Goal: Use online tool/utility: Utilize a website feature to perform a specific function

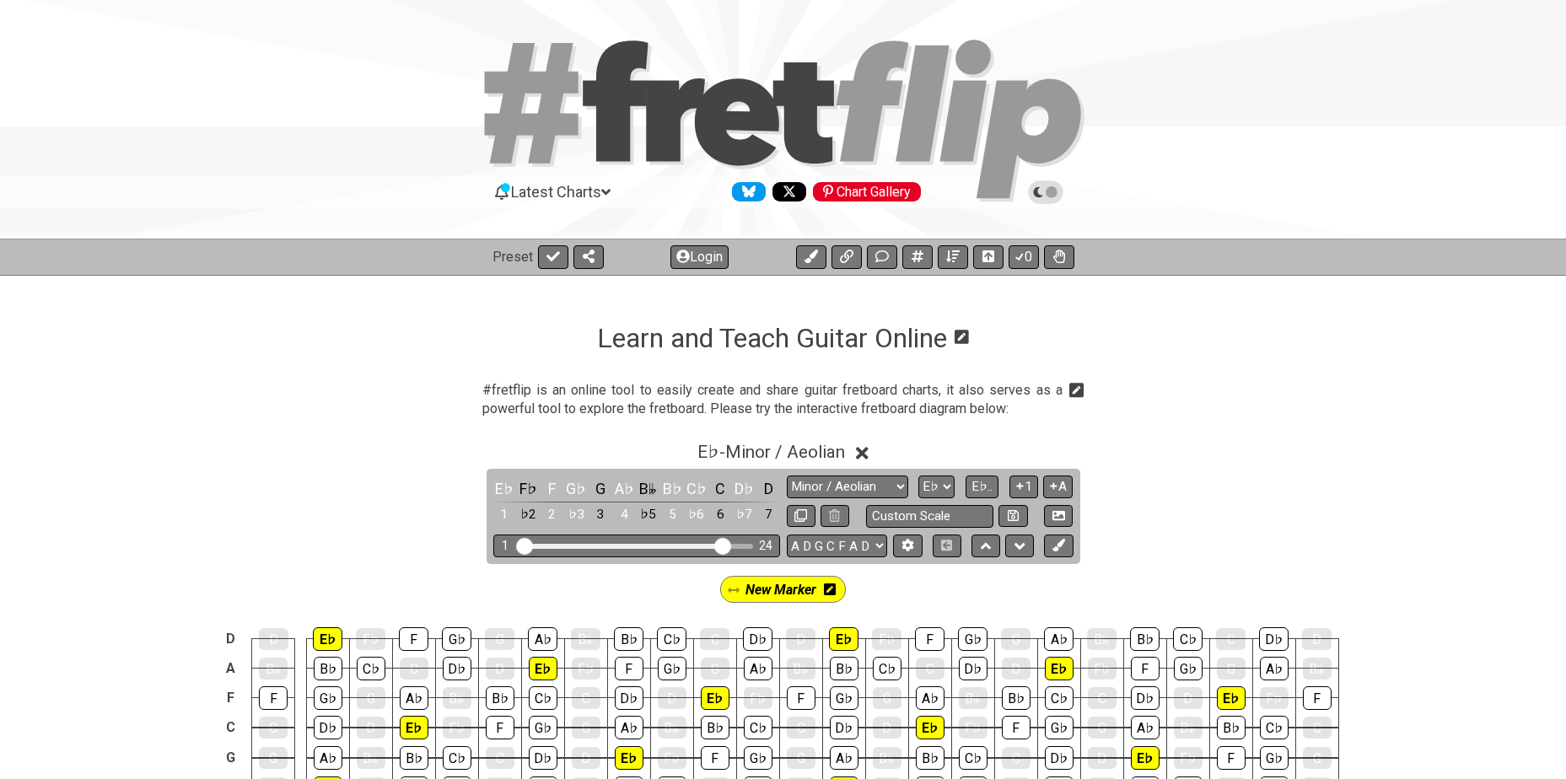
select select "Minor / Aeolian"
select select "Eb"
select select "A D G C F A D"
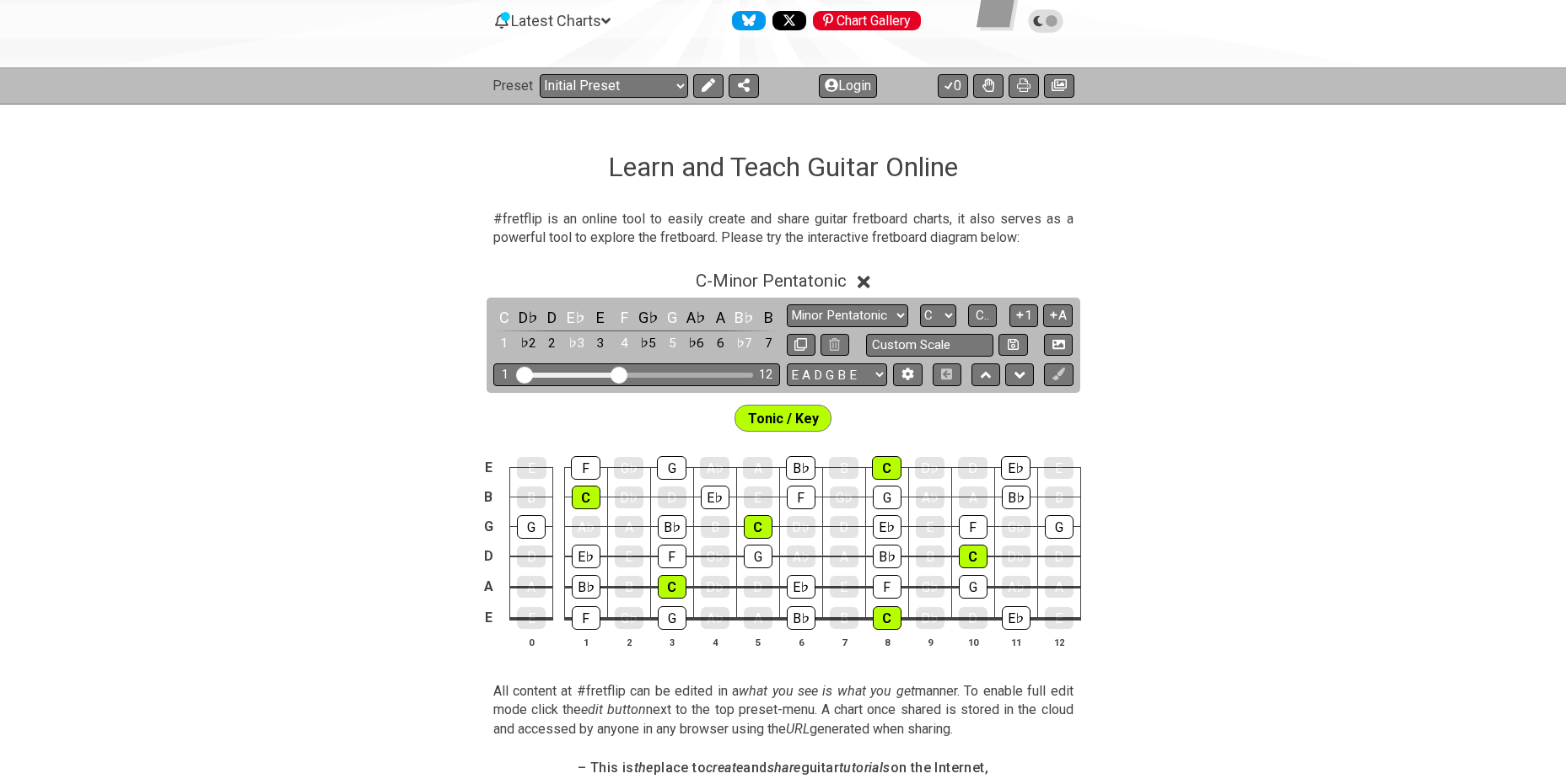
scroll to position [169, 0]
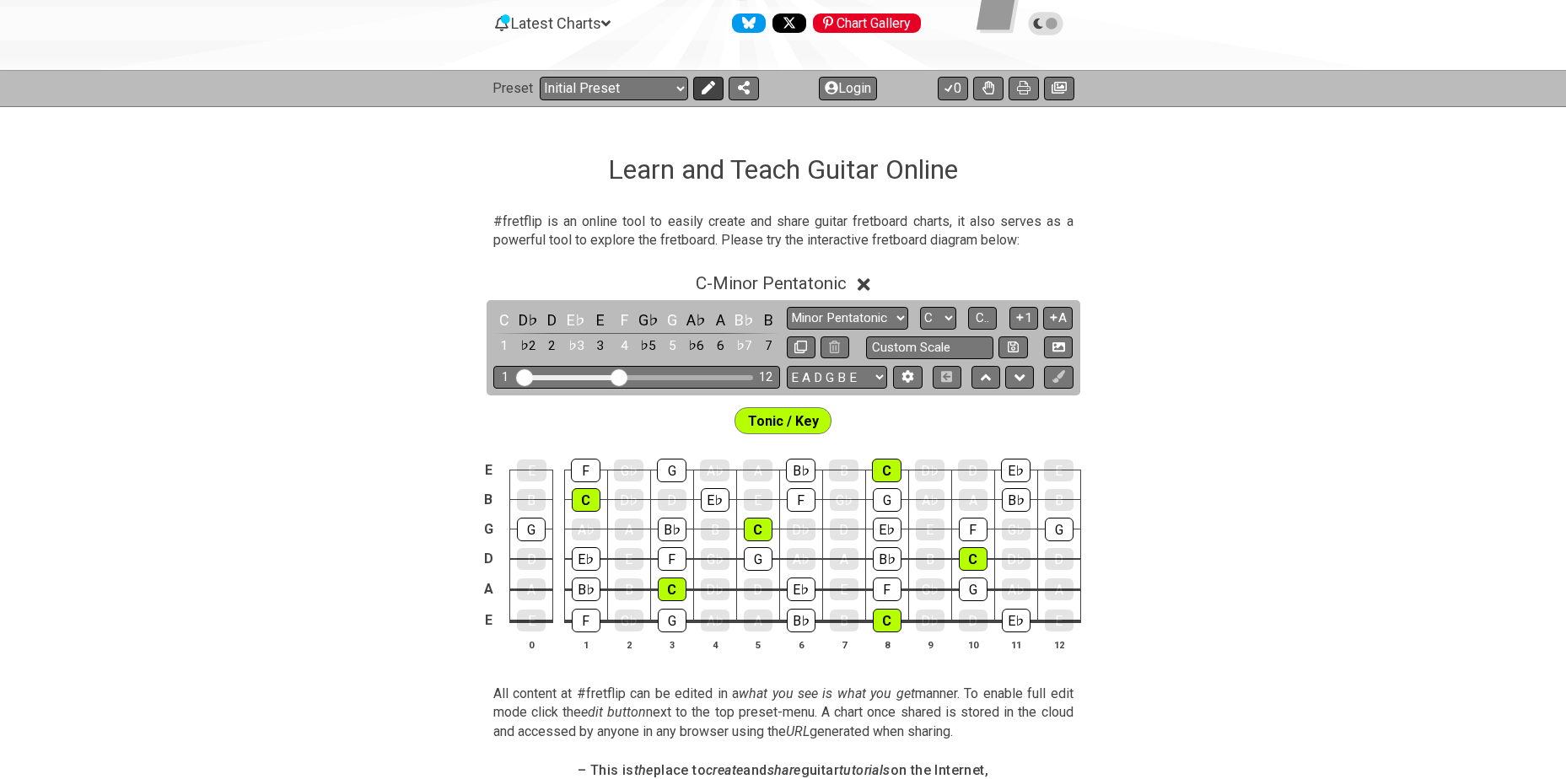
click at [702, 82] on icon at bounding box center [708, 87] width 13 height 13
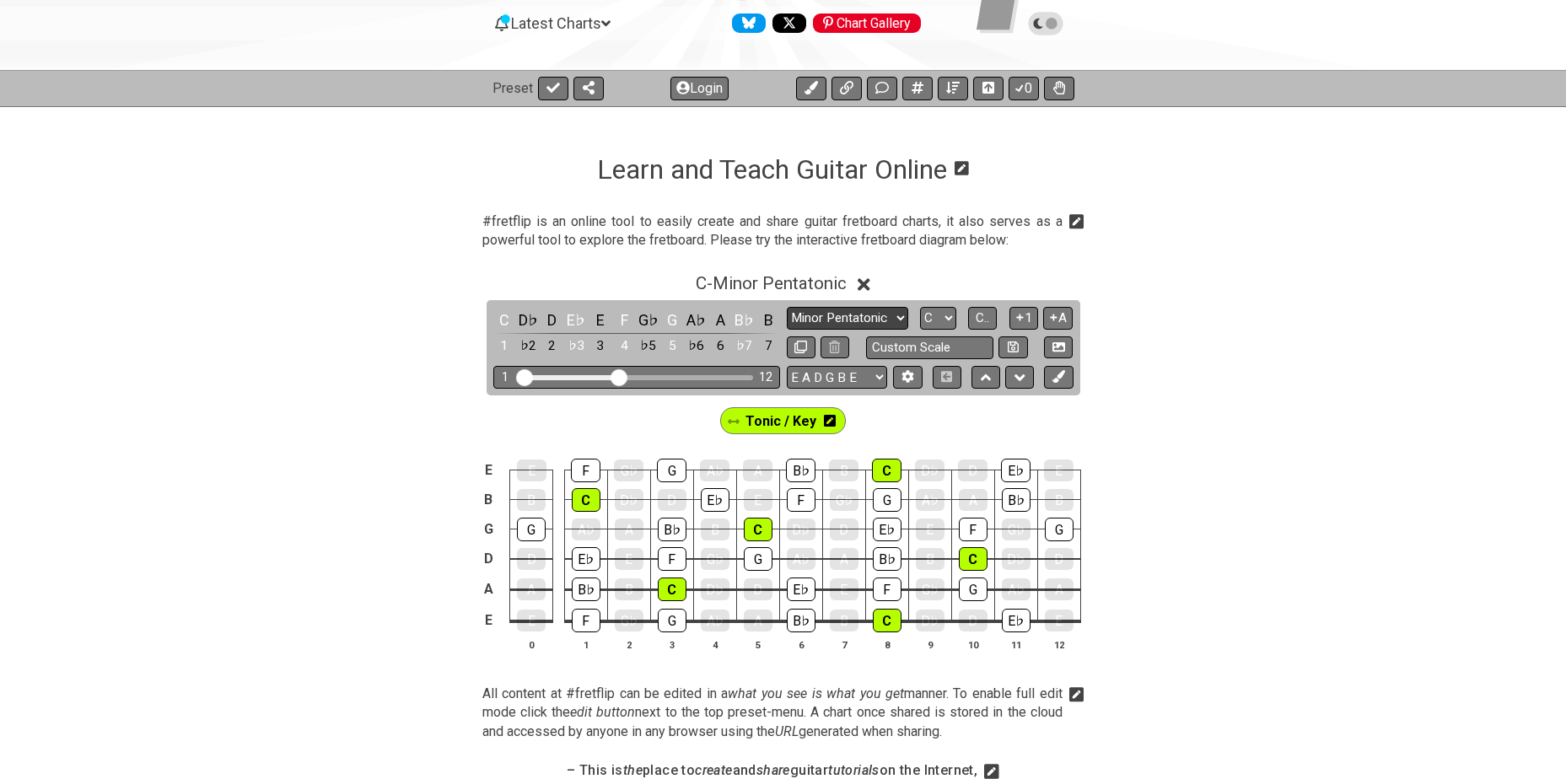
click at [896, 320] on select "Minor Pentatonic Click to edit Minor Pentatonic Major Pentatonic Minor Blues Ma…" at bounding box center [847, 318] width 121 height 23
select select "Minor / Aeolian"
click at [787, 307] on select "Minor Pentatonic Click to edit Minor Pentatonic Major Pentatonic Minor Blues Ma…" at bounding box center [847, 318] width 121 height 23
click at [941, 320] on select "A♭ A A♯ B♭ B C C♯ D♭ D D♯ E♭ E F F♯ G♭ G G♯" at bounding box center [938, 318] width 36 height 23
select select "Eb"
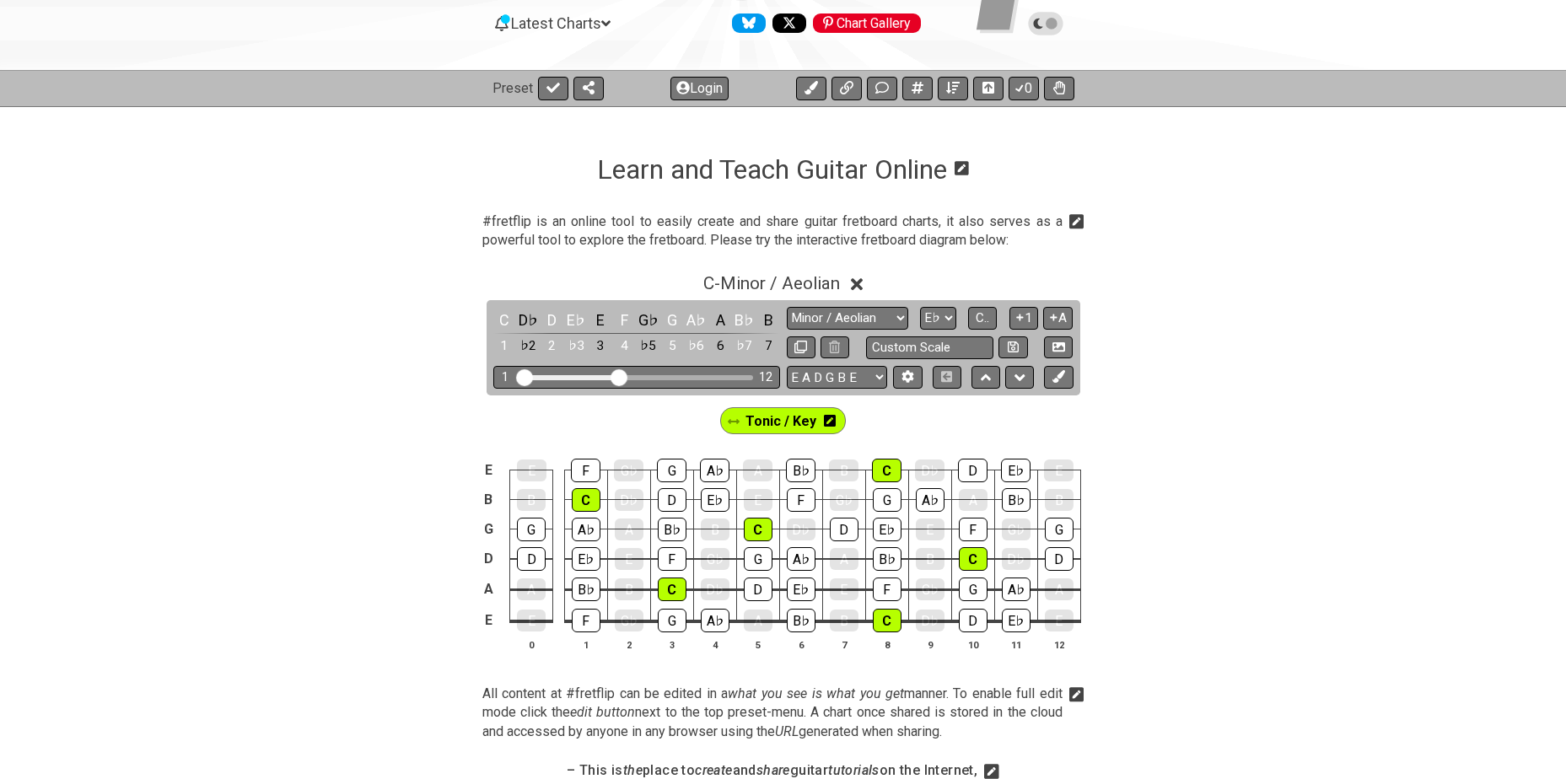
click at [920, 307] on select "A♭ A A♯ B♭ B C C♯ D♭ D D♯ E♭ E F F♯ G♭ G G♯" at bounding box center [938, 318] width 36 height 23
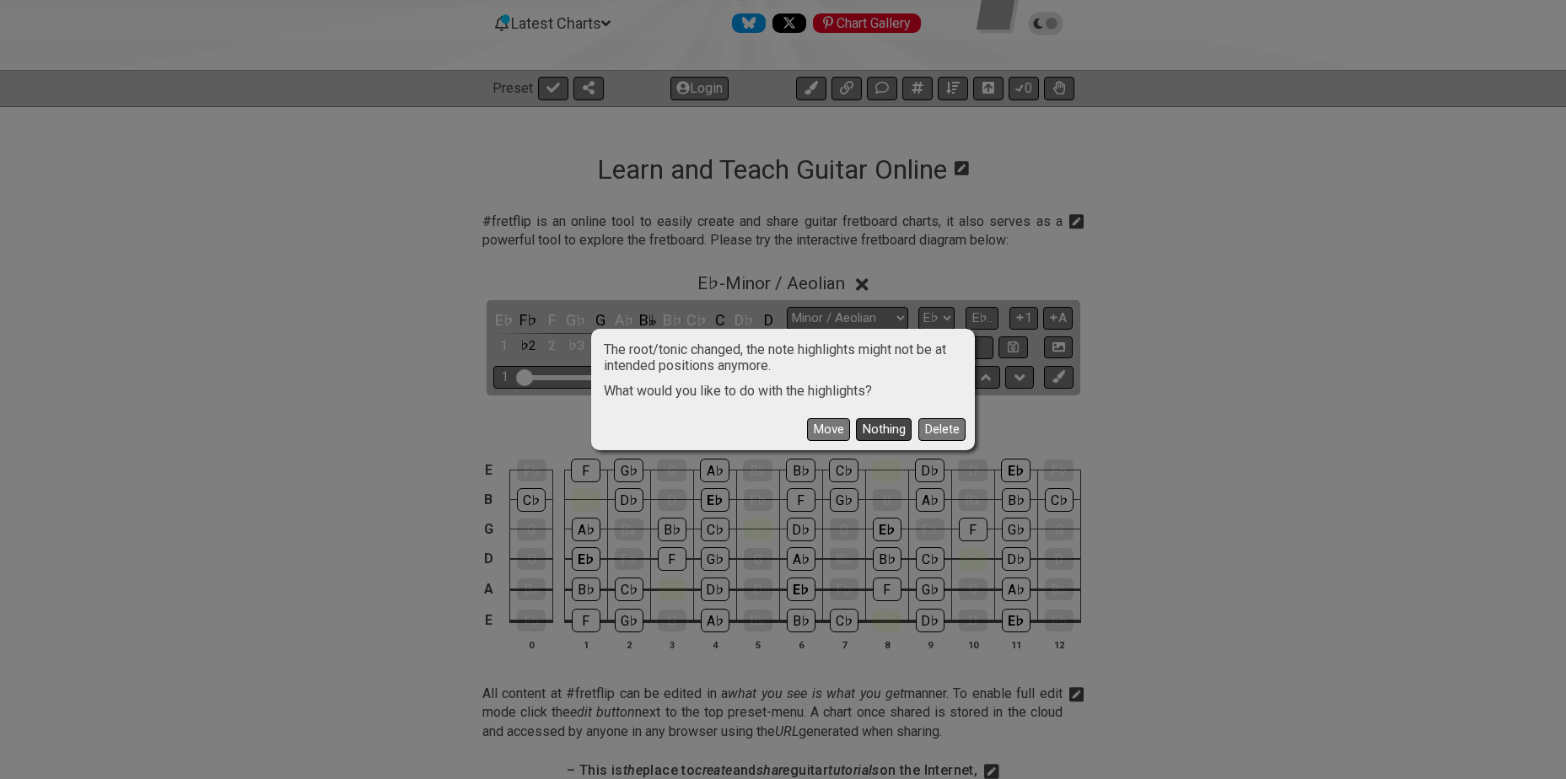
click at [873, 423] on button "Nothing" at bounding box center [884, 429] width 56 height 23
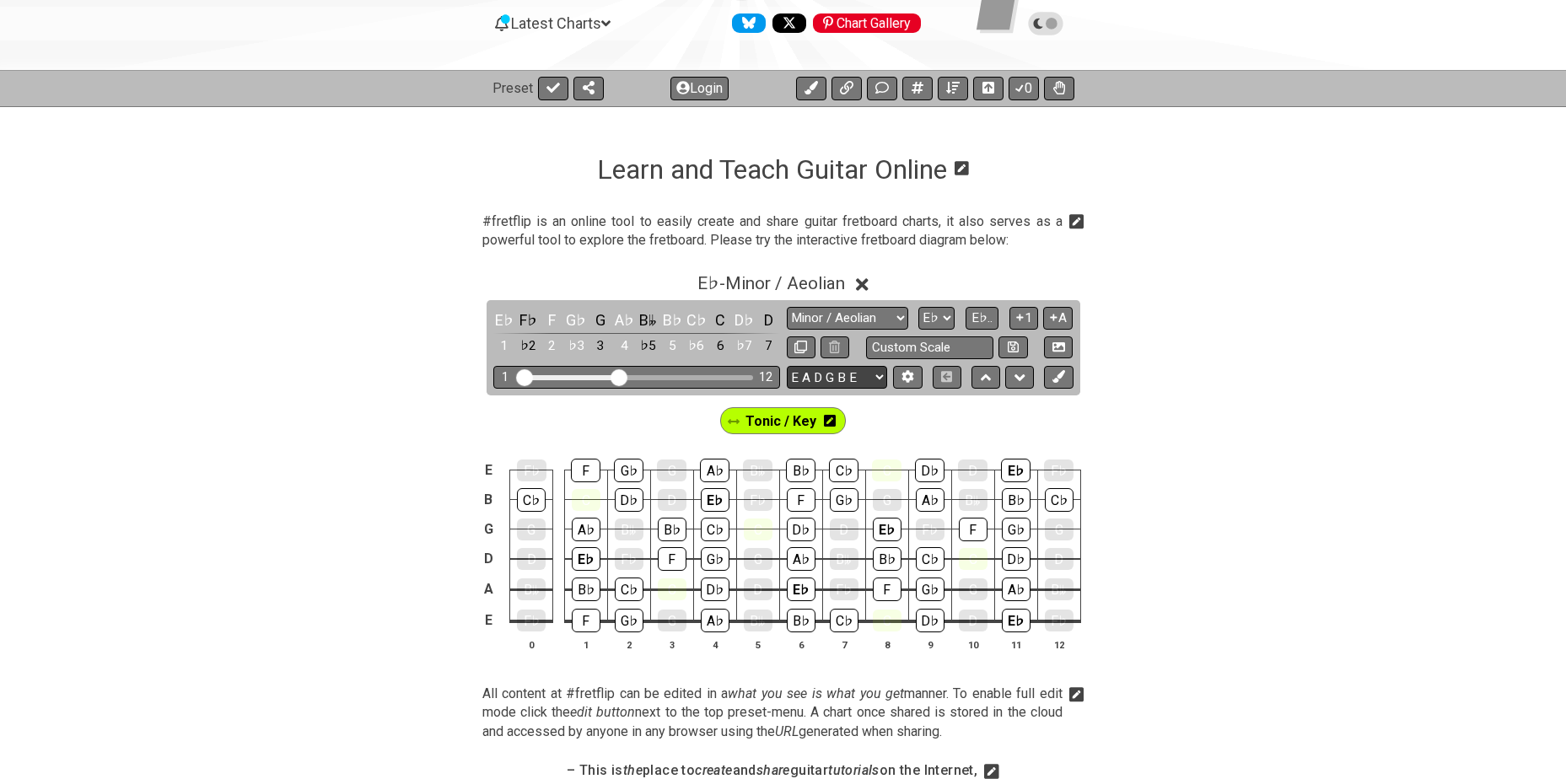
click at [859, 377] on select "E A D G B E E A D G B E E A D G B E B E A D F♯ B A D G C E A D A D G B E E♭ A♭ …" at bounding box center [837, 377] width 100 height 23
select select "A D G C F A D"
click at [787, 366] on select "E A D G B E E A D G B E E A D G B E B E A D F♯ B A D G C E A D A D G B E E♭ A♭ …" at bounding box center [837, 377] width 100 height 23
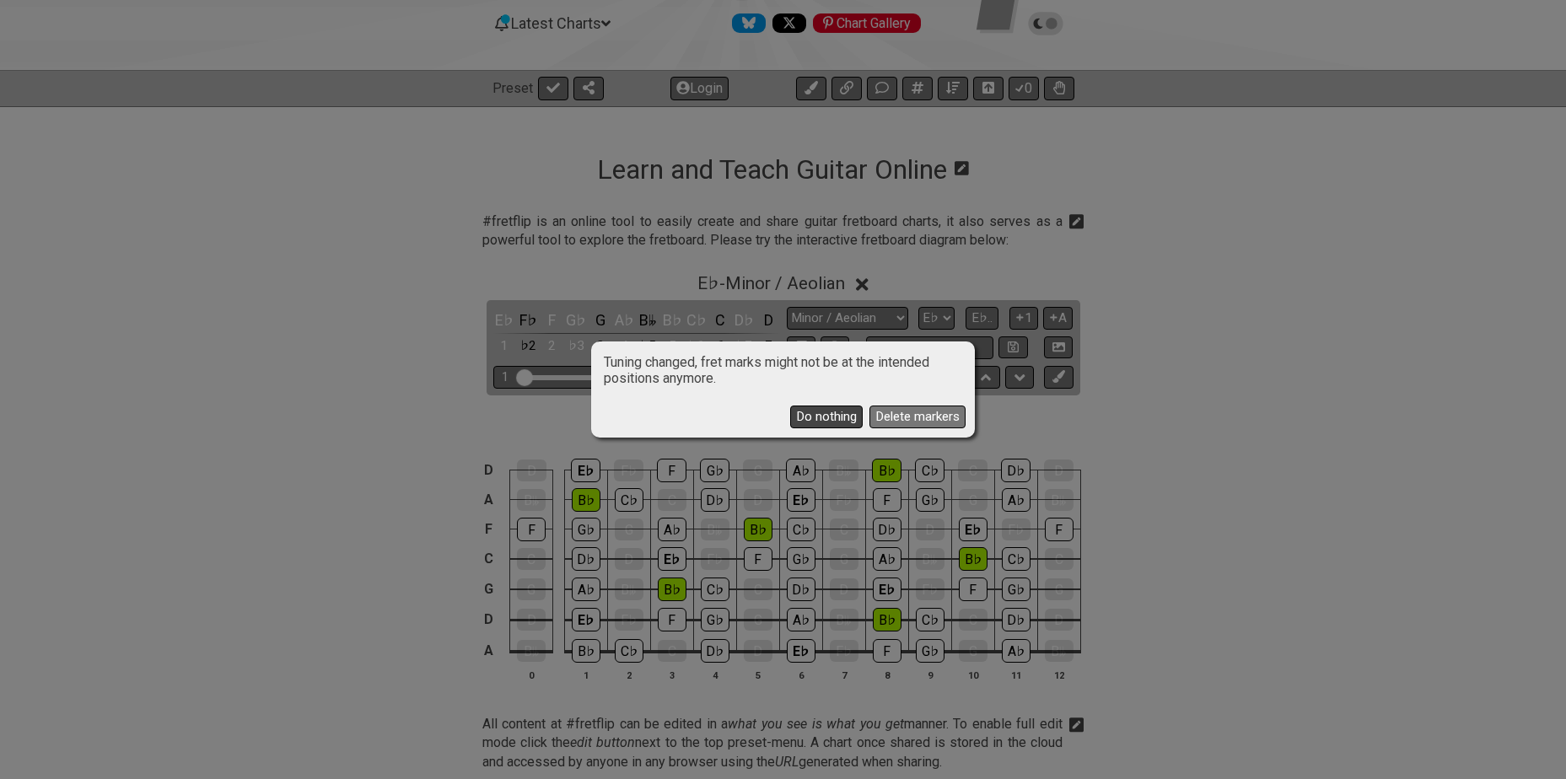
click at [833, 417] on button "Do nothing" at bounding box center [826, 417] width 73 height 23
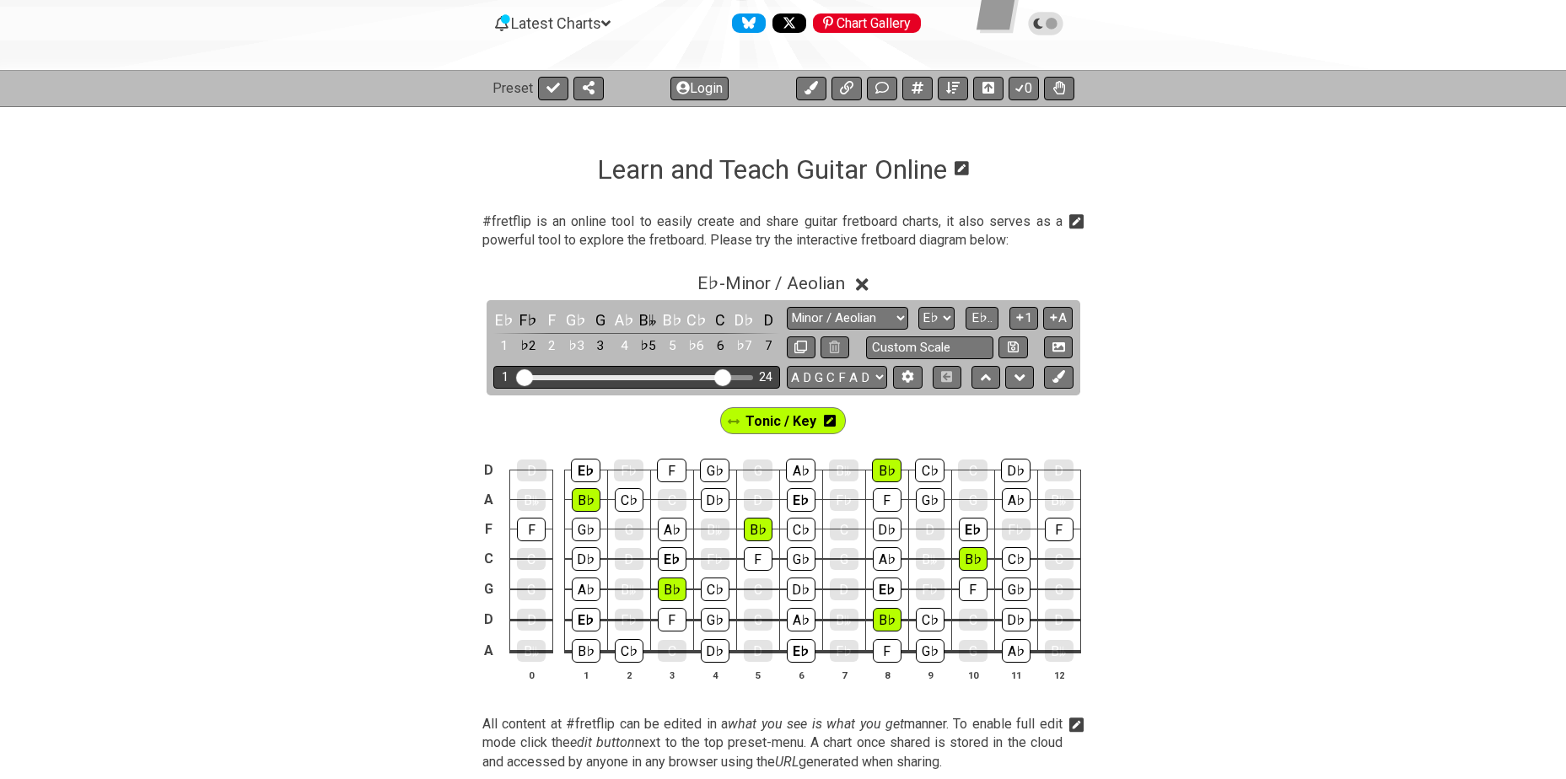
drag, startPoint x: 620, startPoint y: 374, endPoint x: 719, endPoint y: 375, distance: 98.7
click at [719, 376] on input "Visible fret range" at bounding box center [637, 376] width 240 height 0
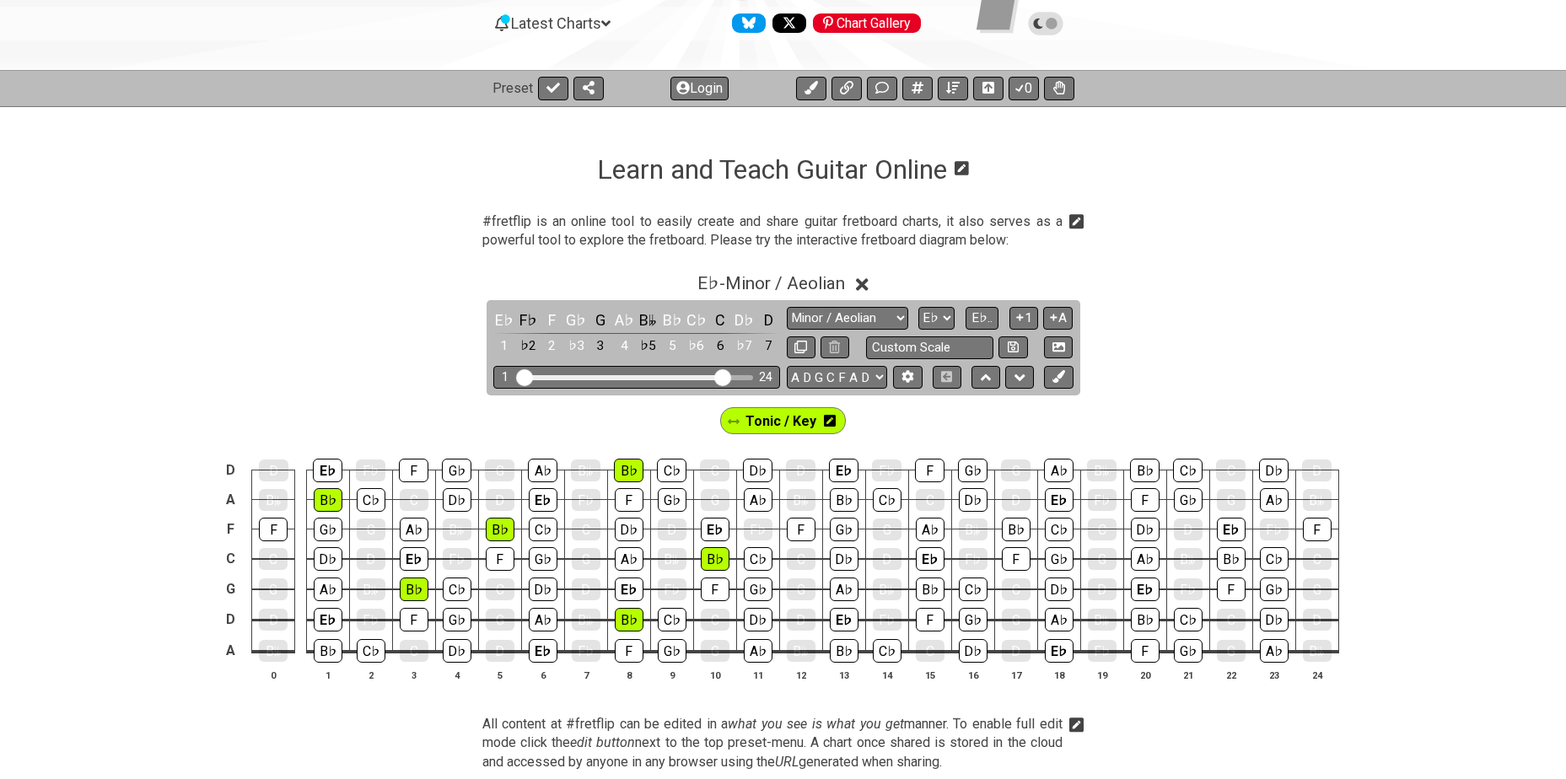
click at [828, 423] on icon at bounding box center [830, 420] width 12 height 13
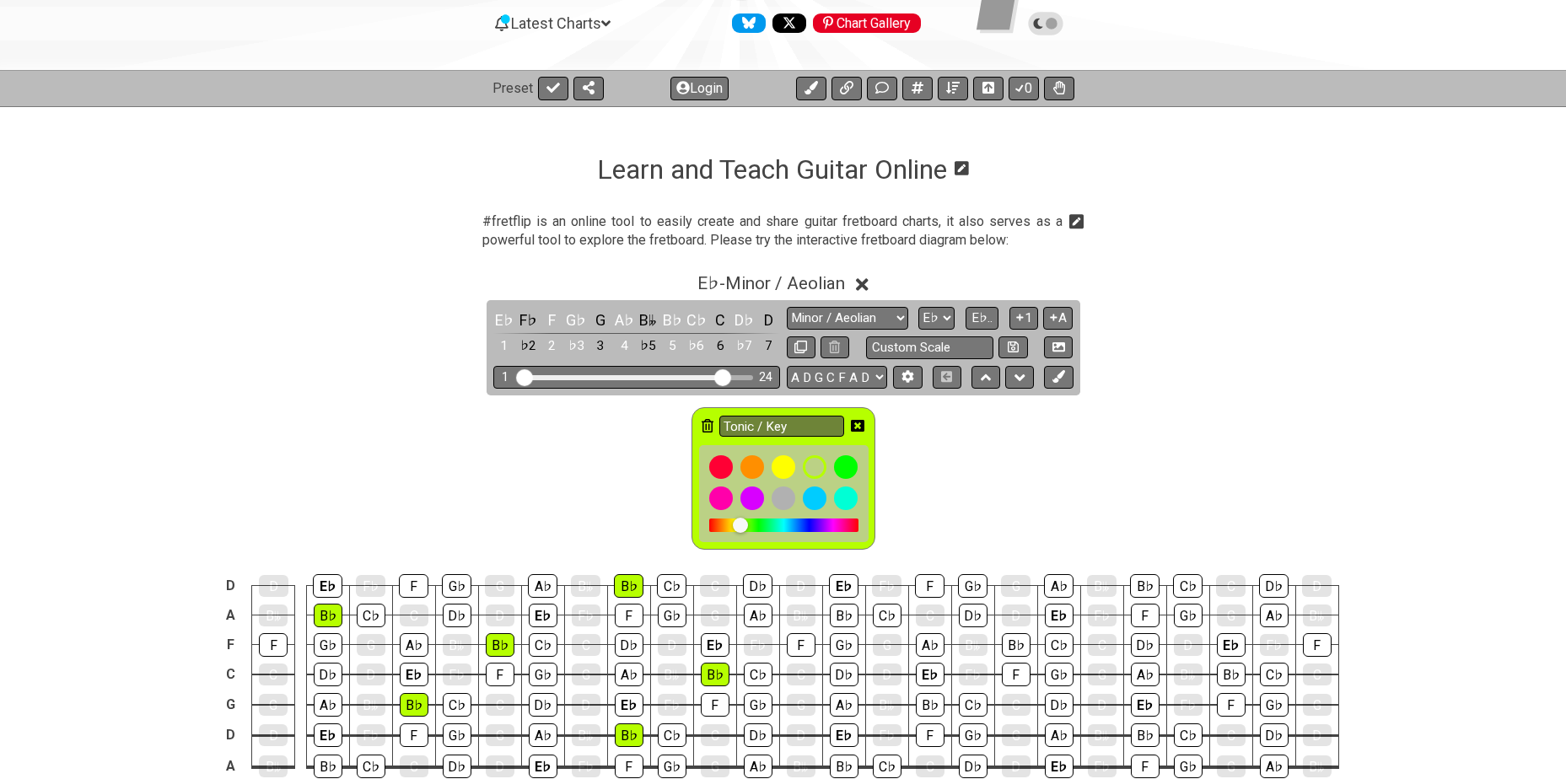
click at [707, 420] on icon at bounding box center [708, 425] width 12 height 13
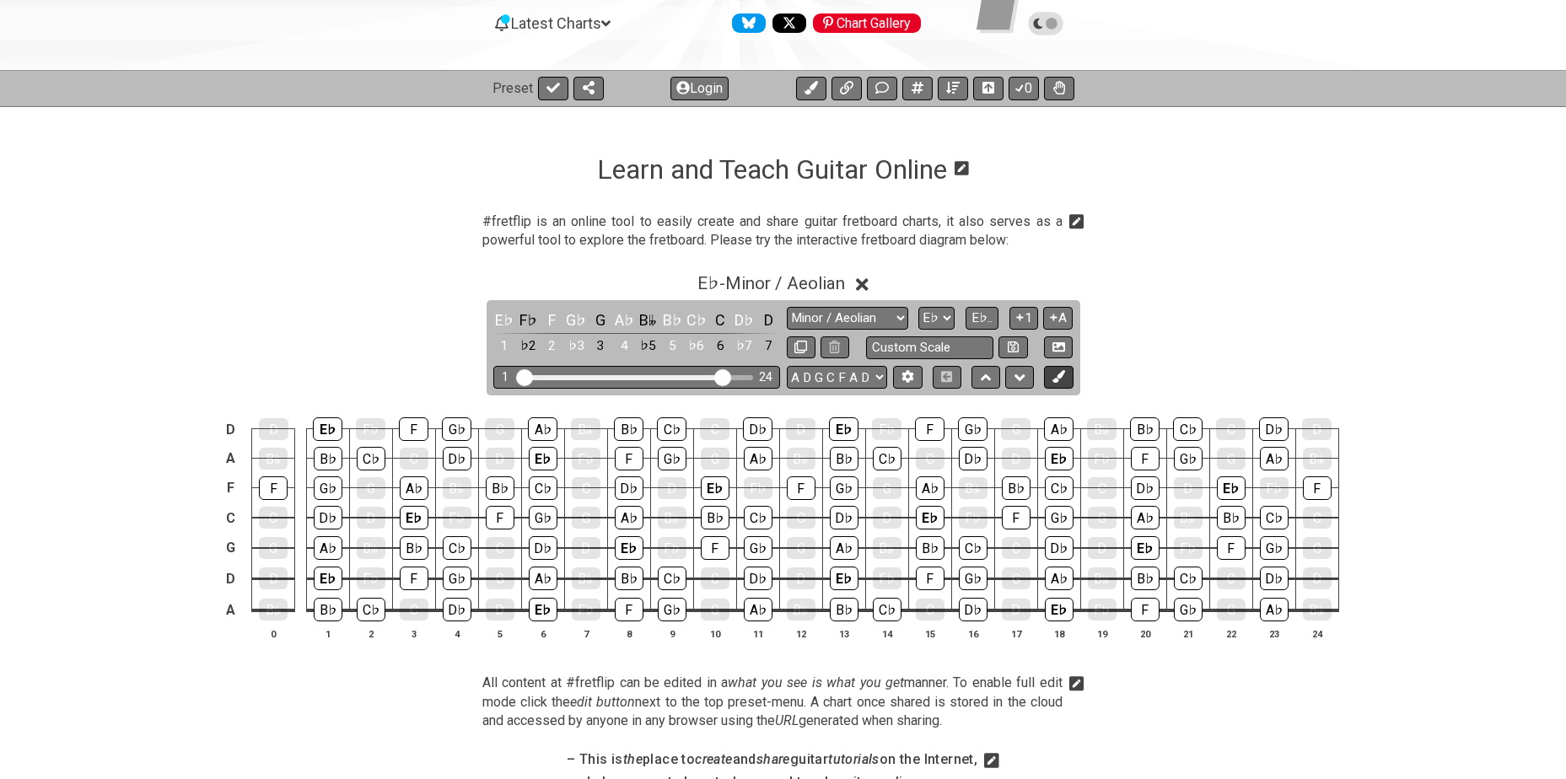
click at [1058, 378] on icon at bounding box center [1059, 376] width 13 height 13
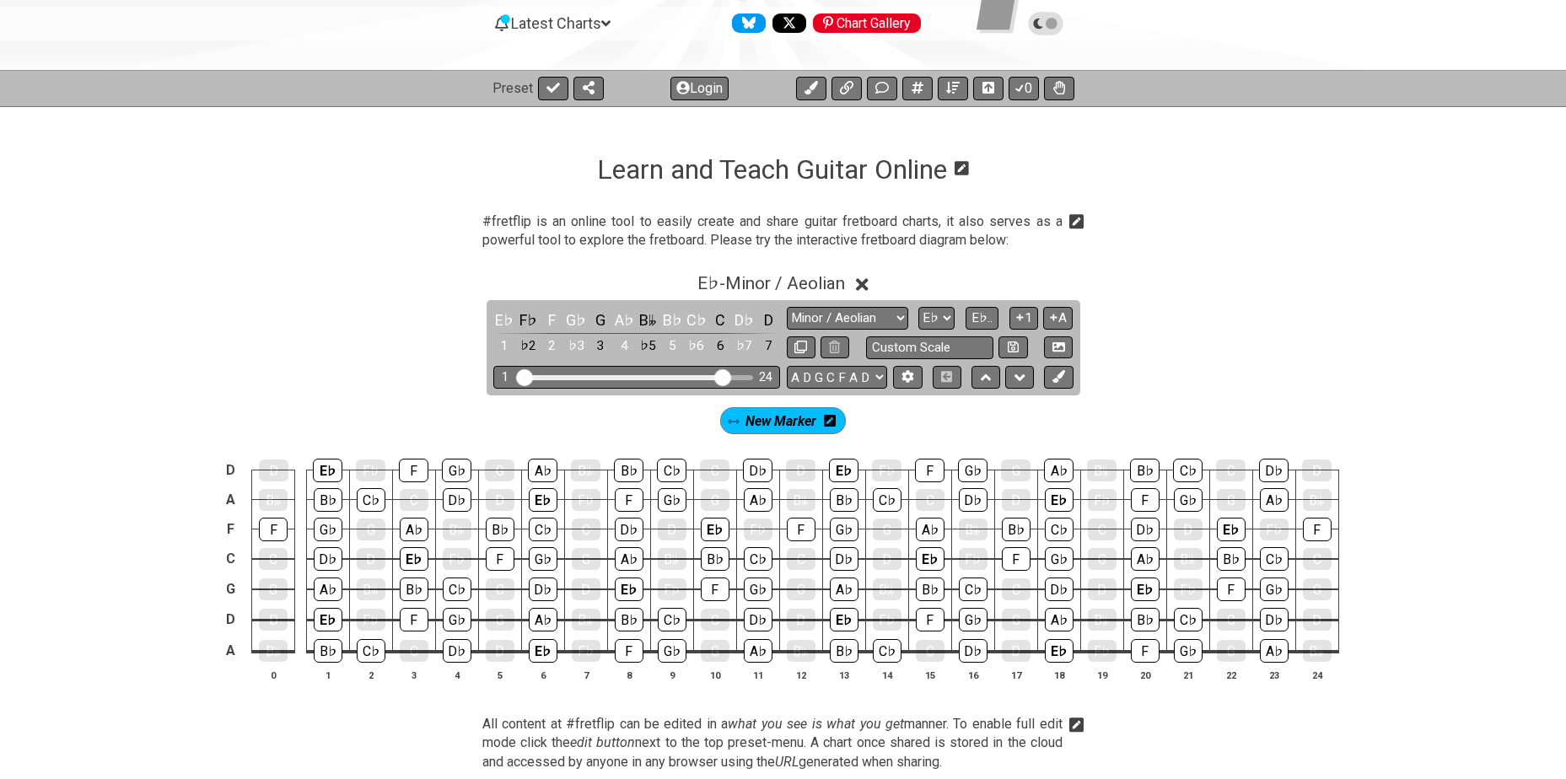
click at [832, 423] on icon at bounding box center [830, 421] width 12 height 12
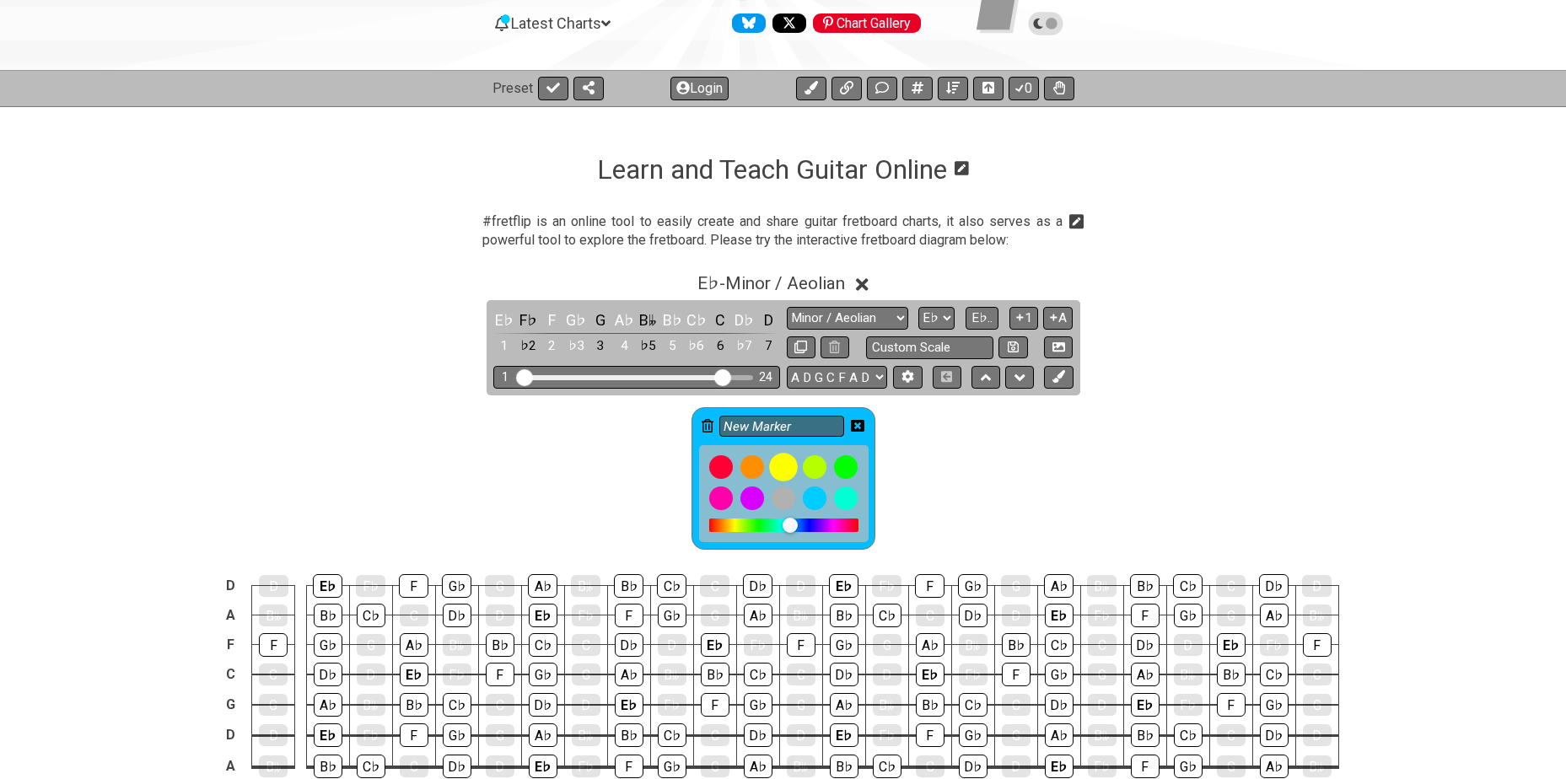
click at [791, 463] on div at bounding box center [783, 467] width 29 height 29
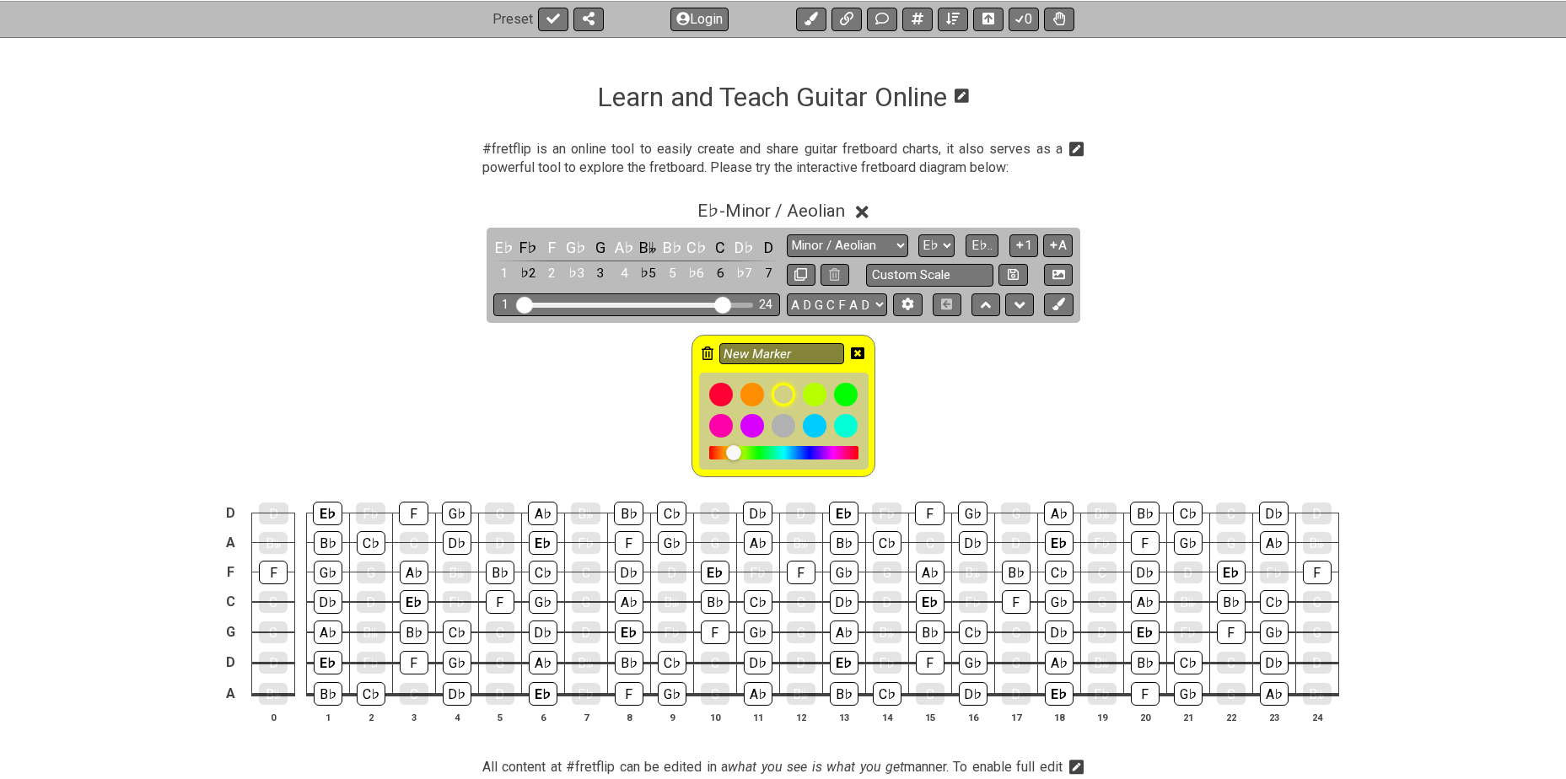
scroll to position [253, 0]
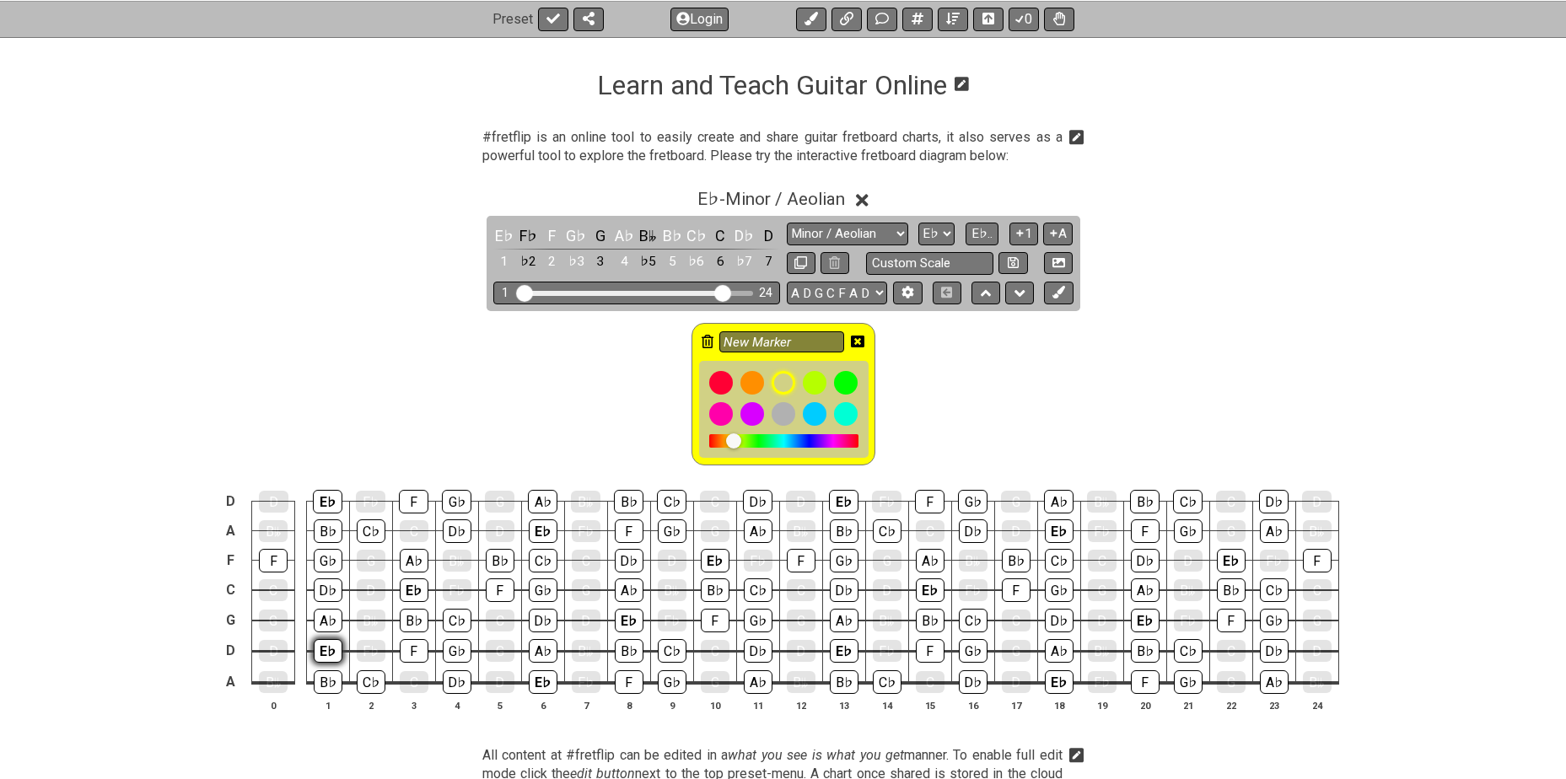
click at [326, 648] on div "E♭" at bounding box center [328, 651] width 29 height 24
click at [325, 500] on div "E♭" at bounding box center [328, 502] width 30 height 24
click at [406, 580] on div "E♭" at bounding box center [414, 591] width 29 height 24
click at [539, 534] on div "E♭" at bounding box center [543, 532] width 29 height 24
click at [537, 677] on div "E♭" at bounding box center [543, 683] width 29 height 24
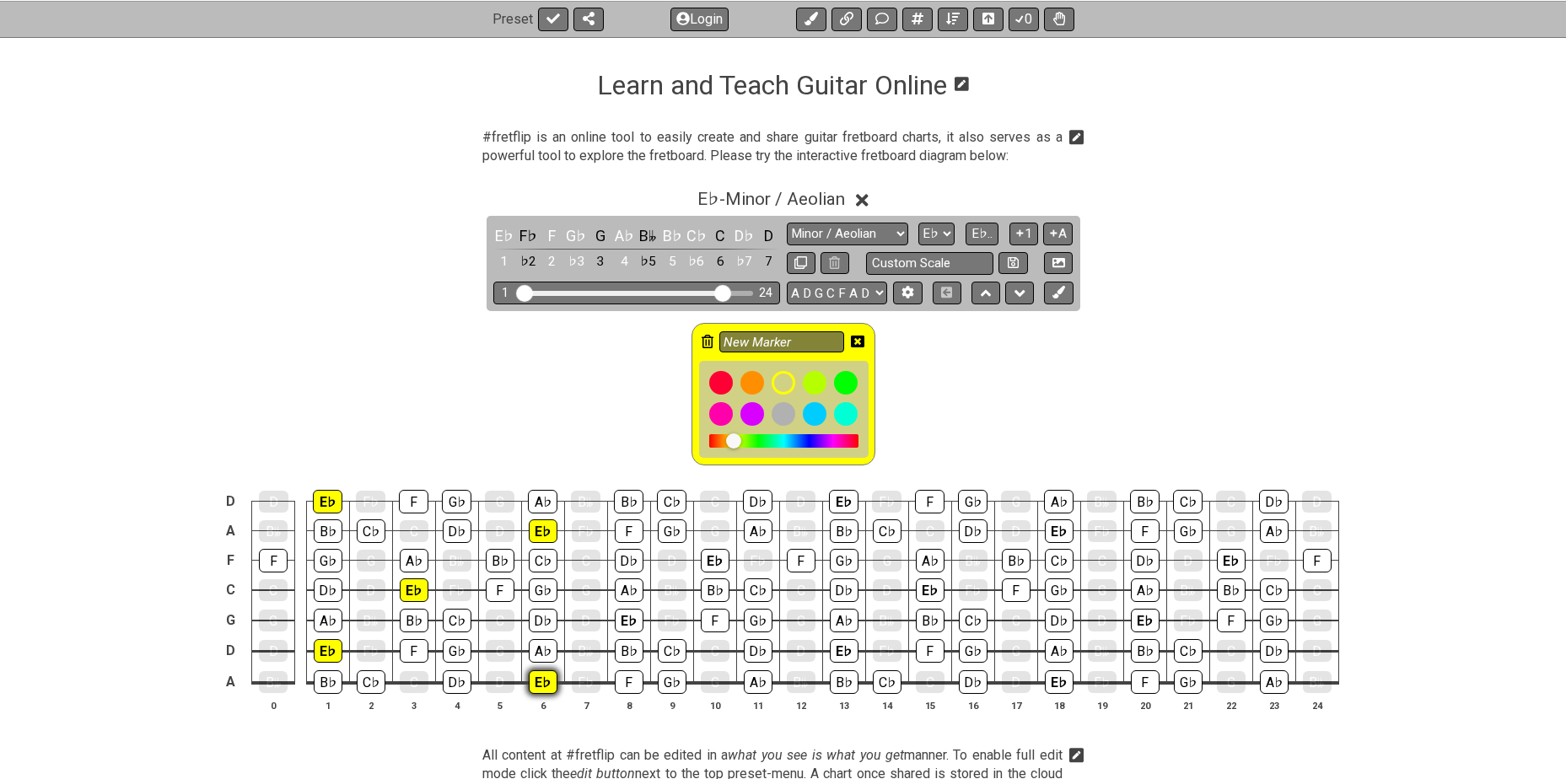
click at [537, 677] on div "E♭" at bounding box center [543, 683] width 29 height 24
click at [542, 686] on div "E♭" at bounding box center [543, 683] width 29 height 24
click at [625, 618] on div "E♭" at bounding box center [629, 621] width 29 height 24
click at [712, 560] on div "E♭" at bounding box center [715, 561] width 29 height 24
click at [845, 647] on div "E♭" at bounding box center [844, 651] width 29 height 24
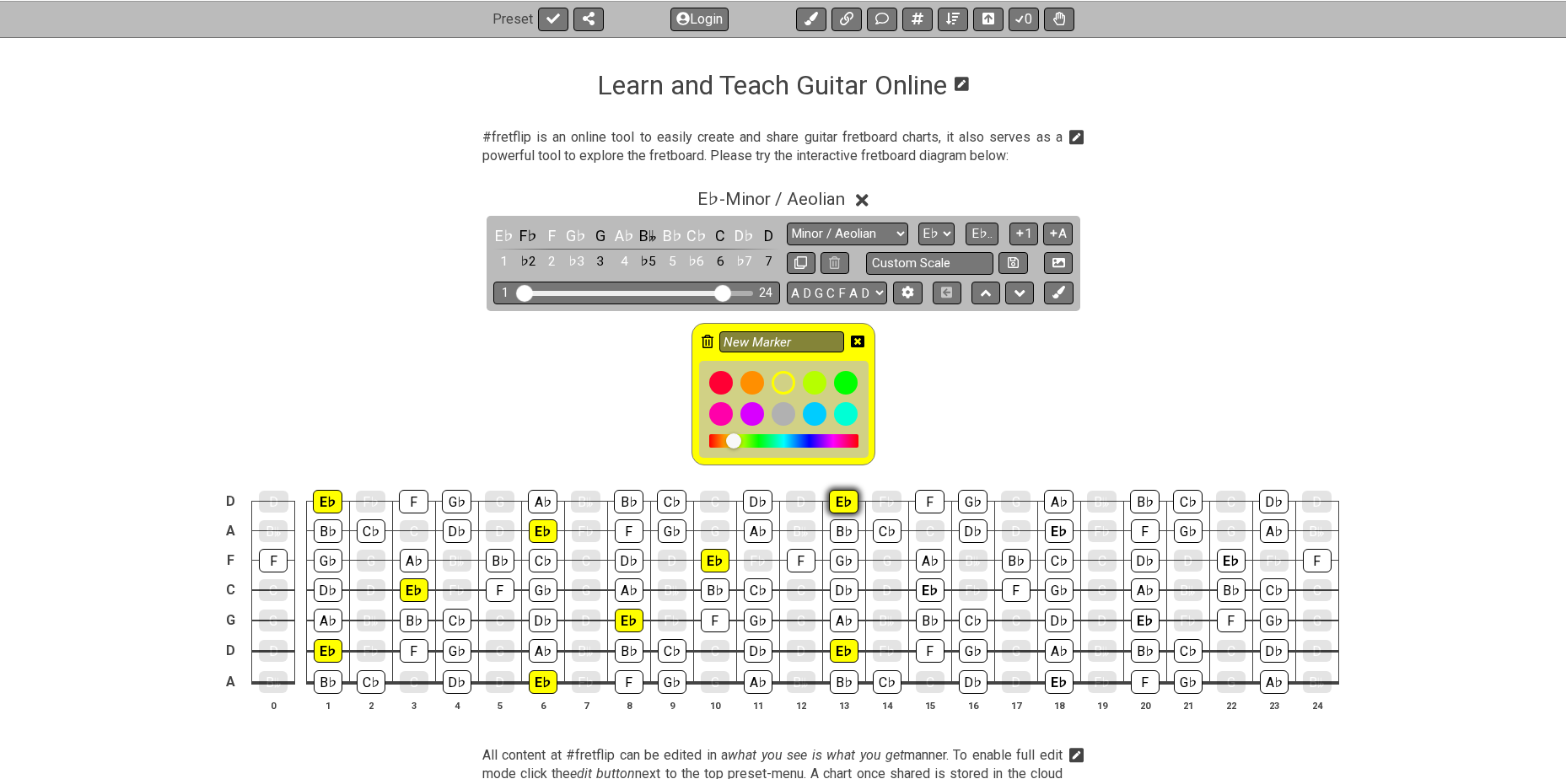
click at [845, 496] on div "E♭" at bounding box center [844, 502] width 30 height 24
click at [930, 590] on div "E♭" at bounding box center [930, 591] width 29 height 24
click at [1056, 530] on div "E♭" at bounding box center [1059, 532] width 29 height 24
click at [1059, 686] on div "E♭" at bounding box center [1059, 683] width 29 height 24
click at [1151, 613] on div "E♭" at bounding box center [1145, 621] width 29 height 24
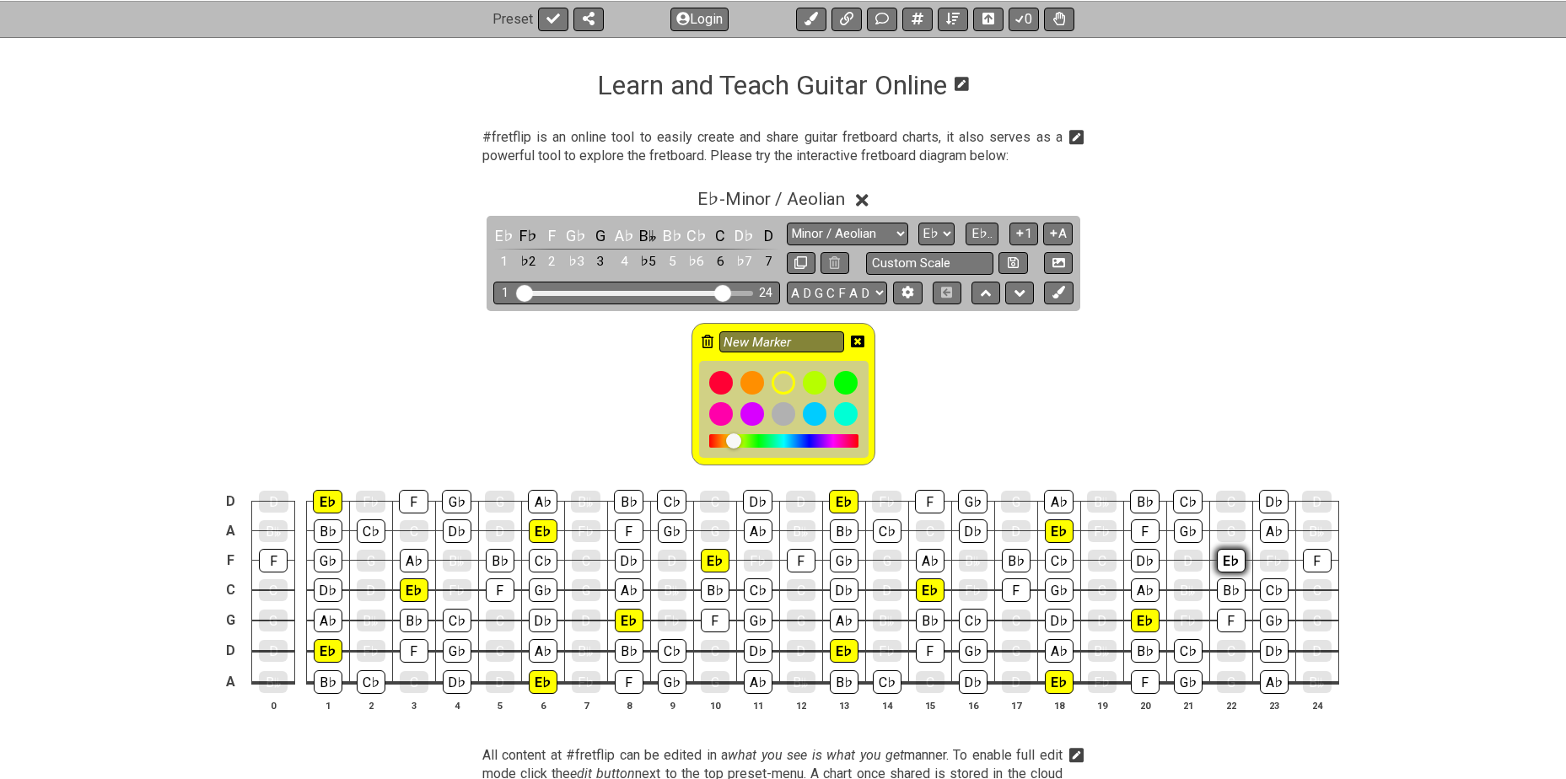
click at [1230, 553] on div "E♭" at bounding box center [1231, 561] width 29 height 24
click at [858, 338] on icon at bounding box center [857, 342] width 13 height 12
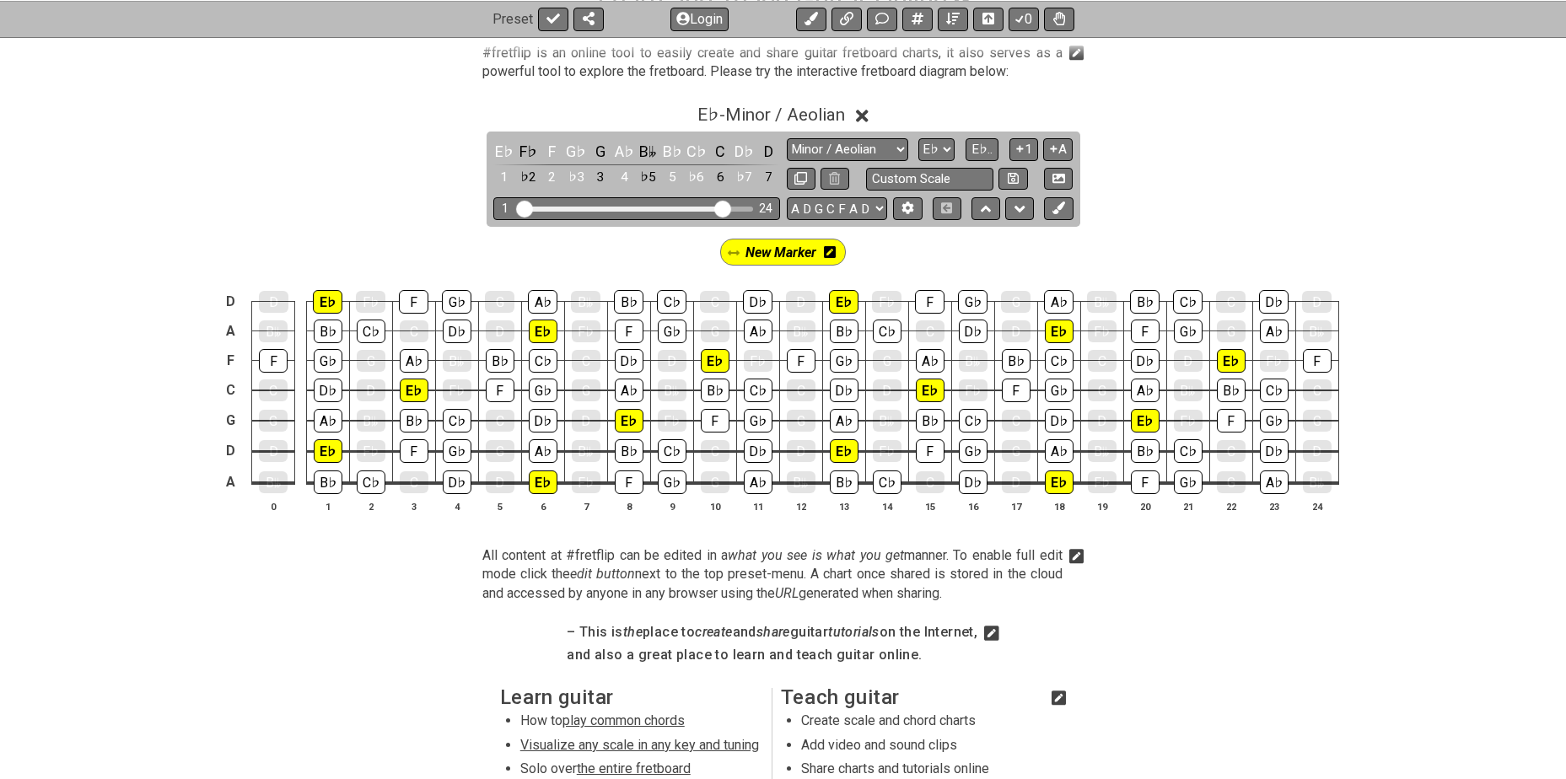
scroll to position [365, 0]
